Goal: Navigation & Orientation: Find specific page/section

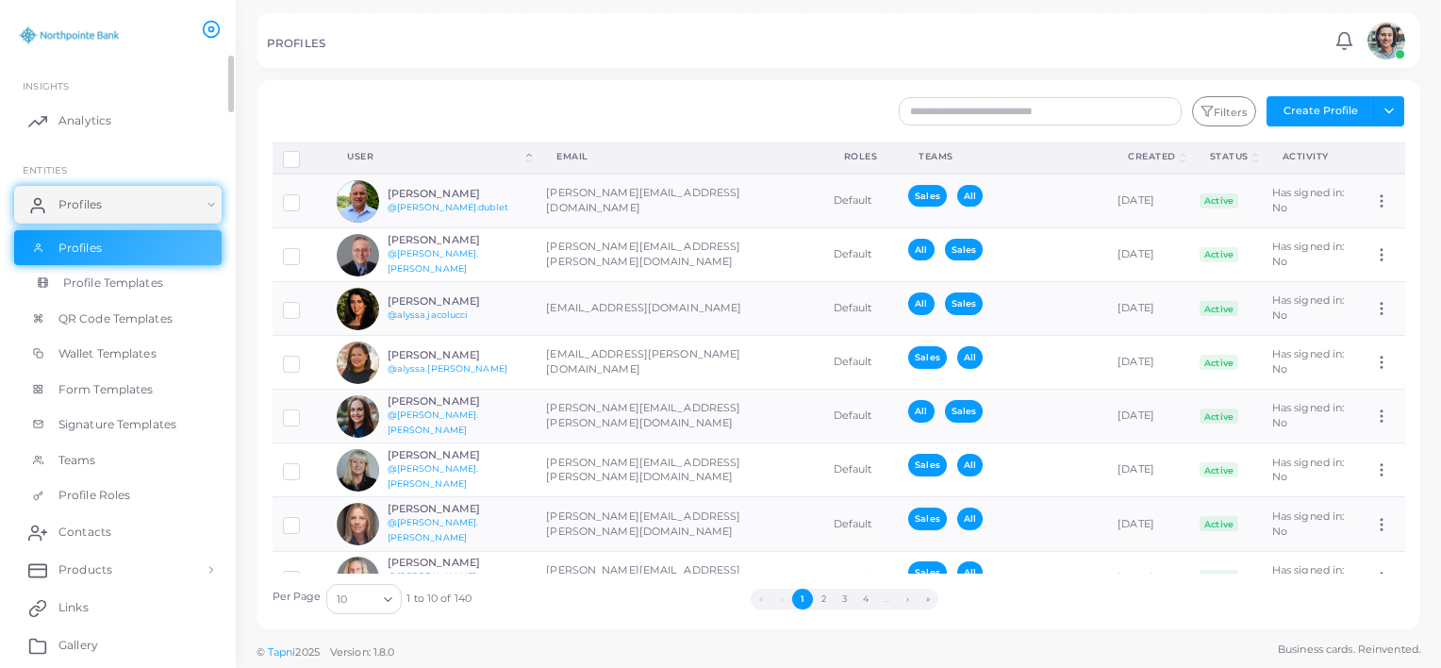
click at [164, 294] on link "Profile Templates" at bounding box center [117, 283] width 207 height 36
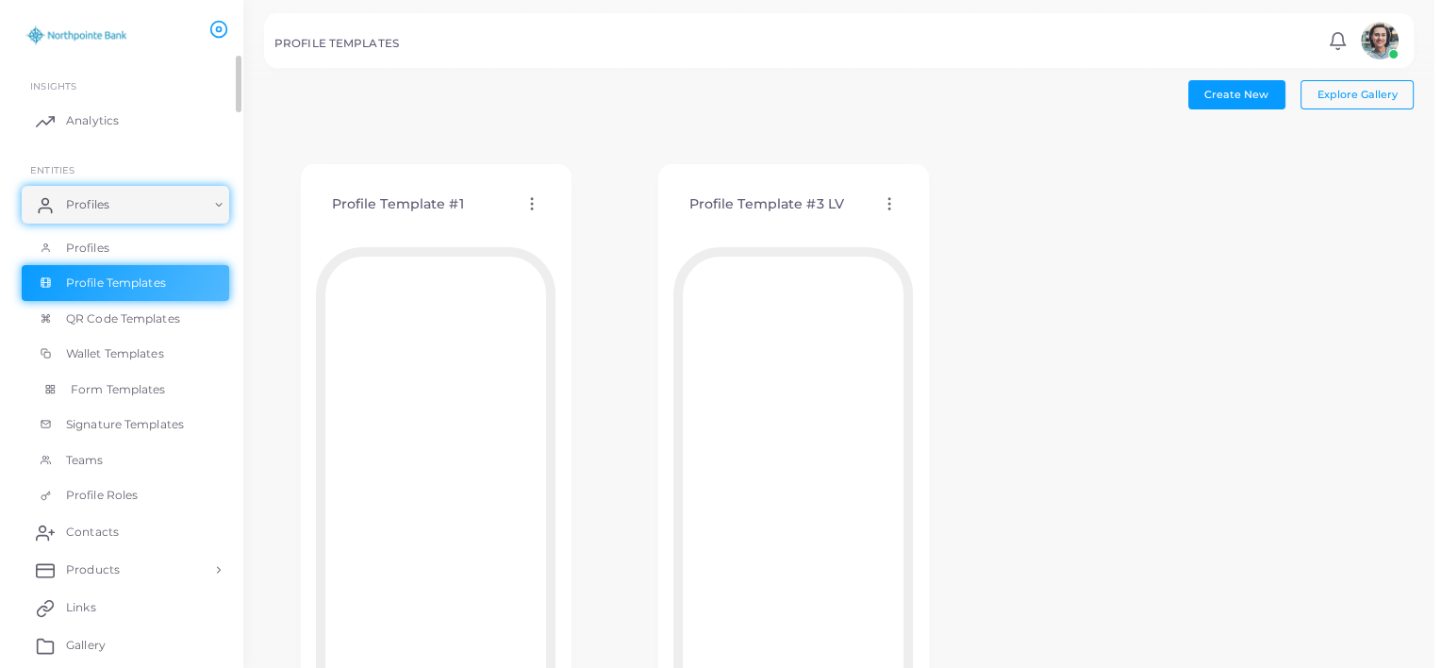
scroll to position [94, 0]
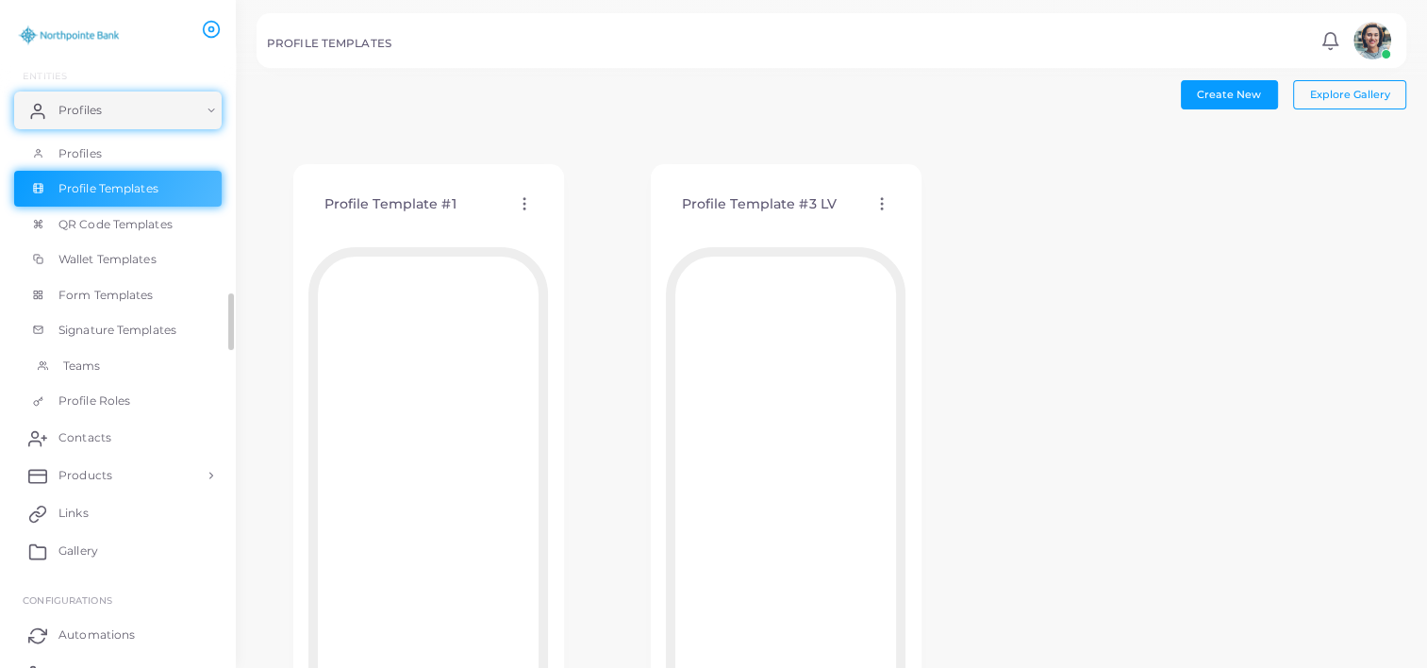
click at [112, 368] on link "Teams" at bounding box center [117, 366] width 207 height 36
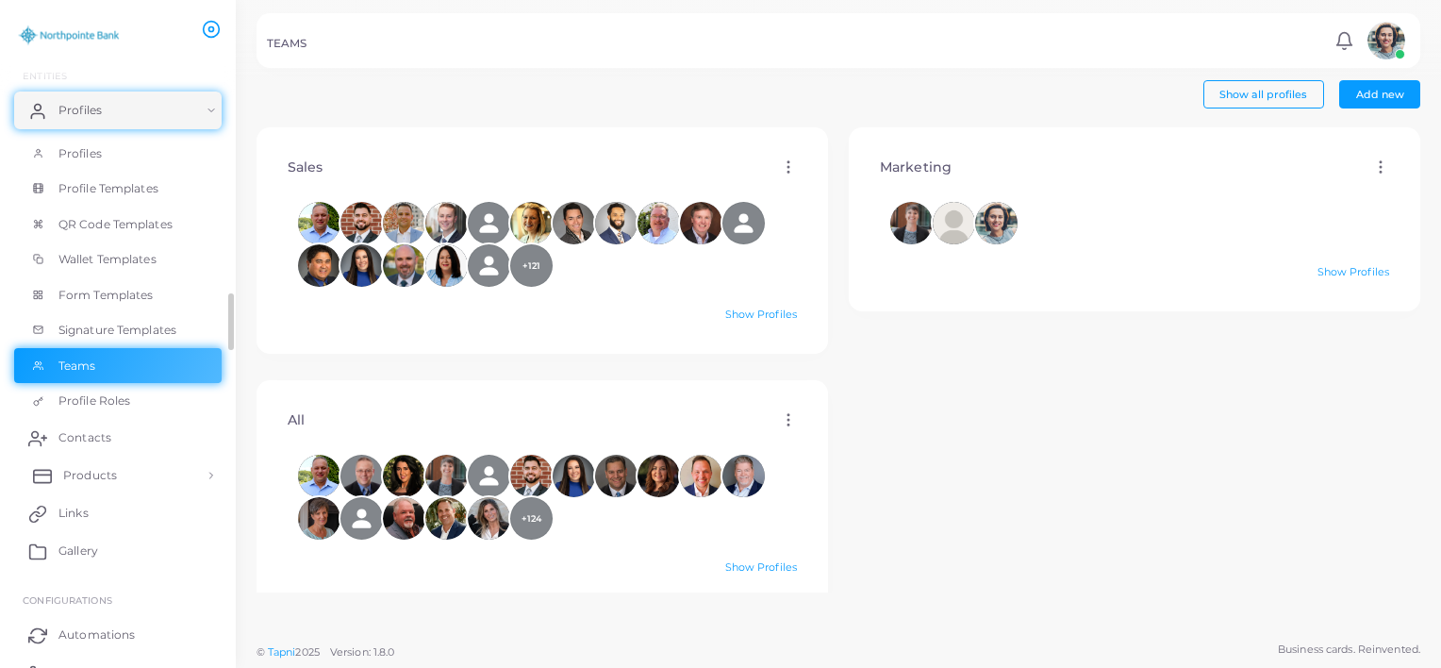
click at [191, 471] on link "Products" at bounding box center [117, 475] width 207 height 38
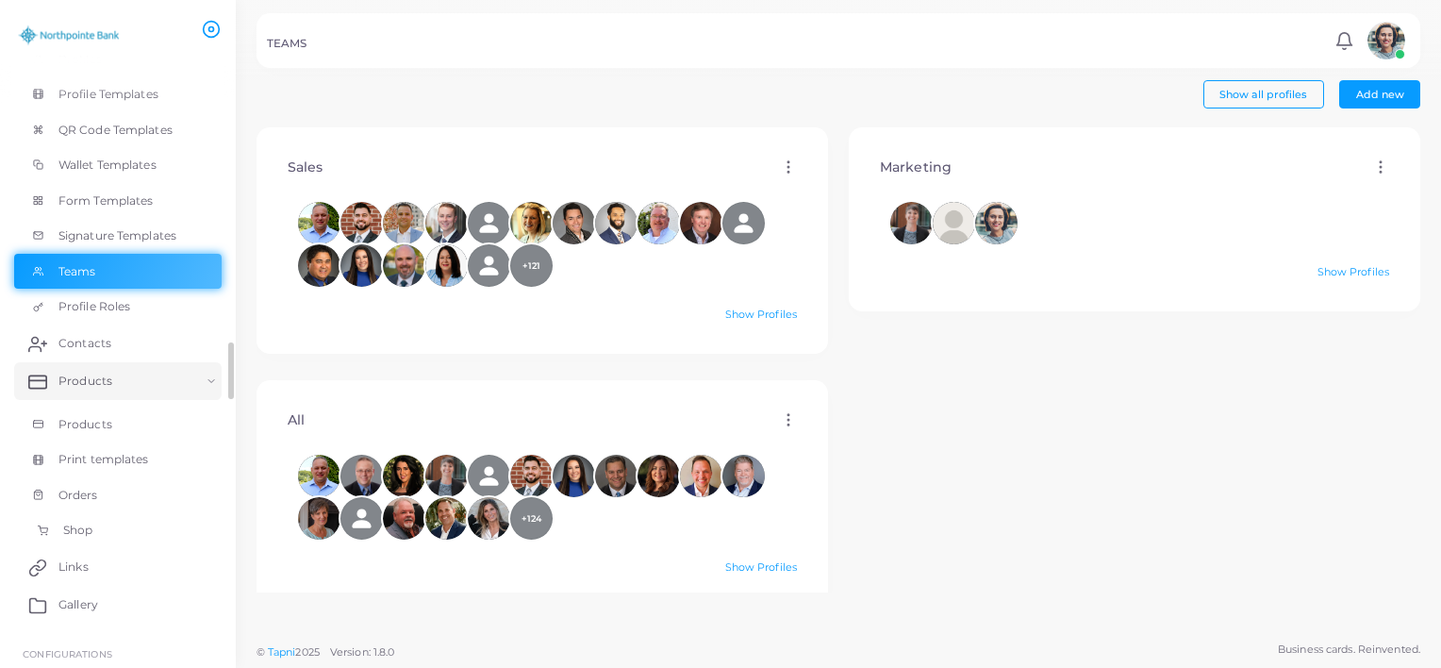
scroll to position [283, 0]
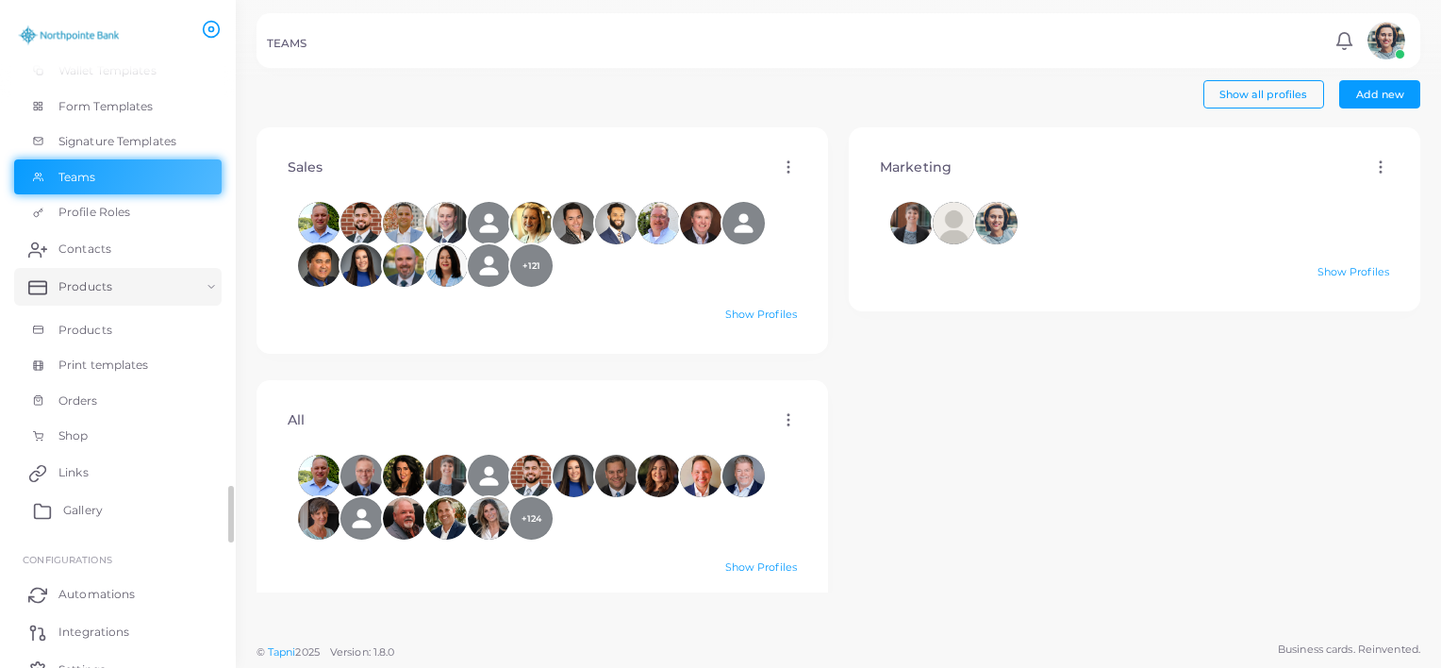
click at [109, 505] on link "Gallery" at bounding box center [117, 510] width 207 height 38
